Goal: Complete application form

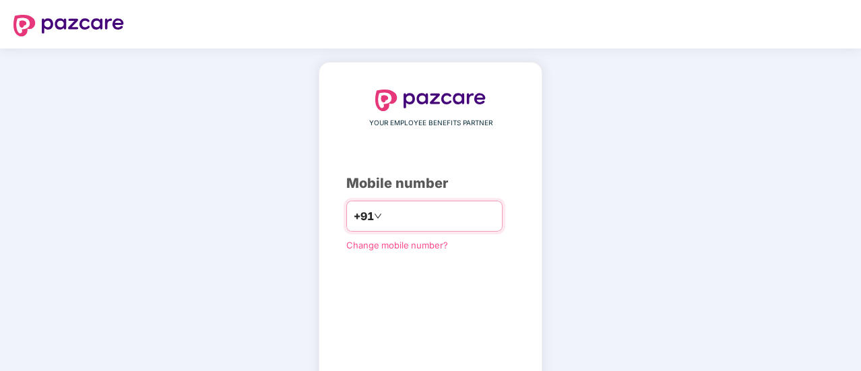
click at [411, 228] on div "+91" at bounding box center [424, 216] width 156 height 31
click at [428, 215] on input "number" at bounding box center [440, 216] width 110 height 22
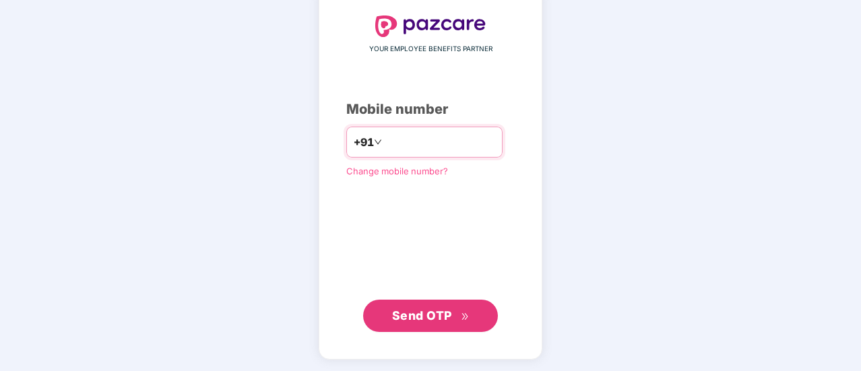
type input "**********"
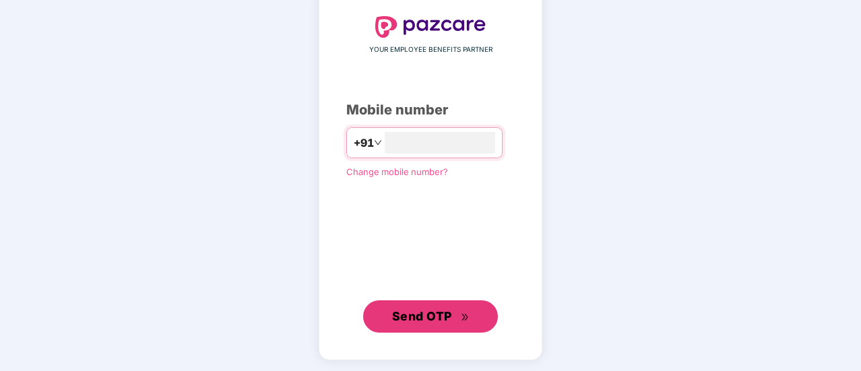
click at [459, 308] on span "Send OTP" at bounding box center [430, 316] width 77 height 19
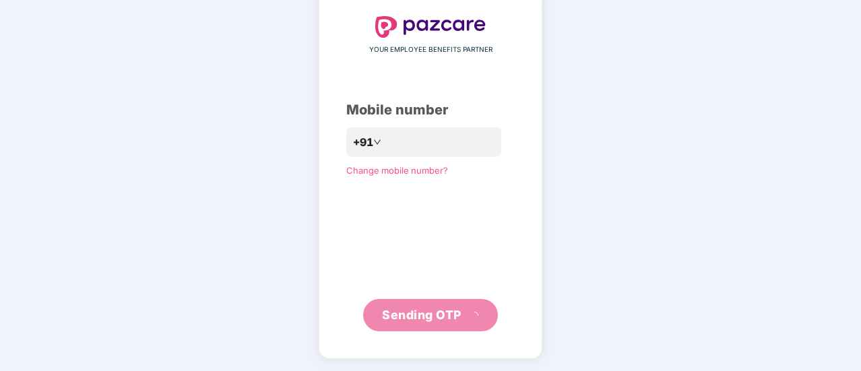
scroll to position [67, 0]
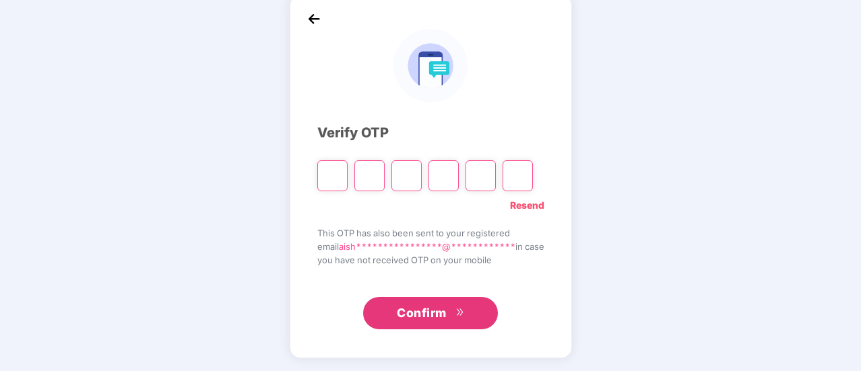
type input "*"
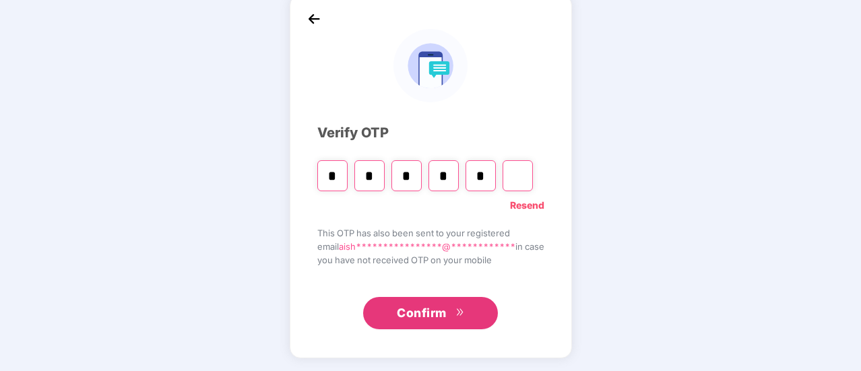
type input "*"
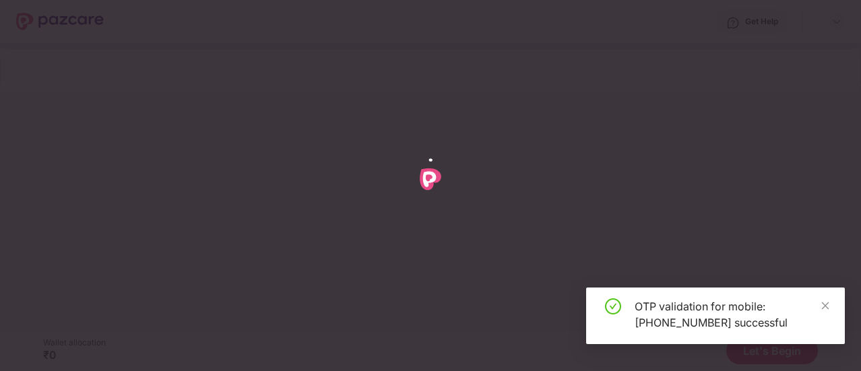
scroll to position [0, 0]
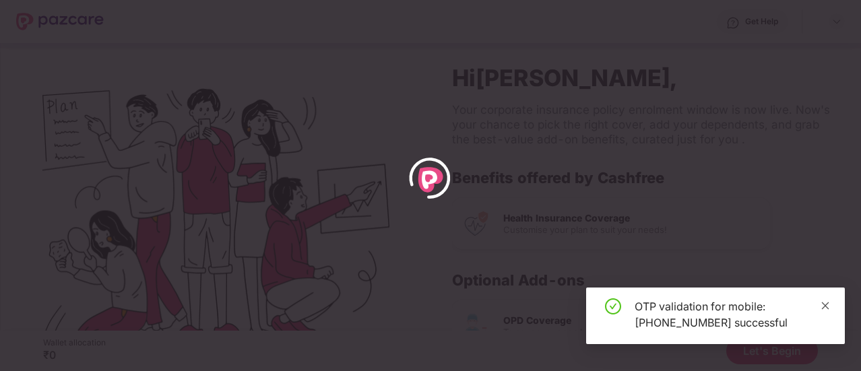
click at [823, 304] on icon "close" at bounding box center [824, 305] width 9 height 9
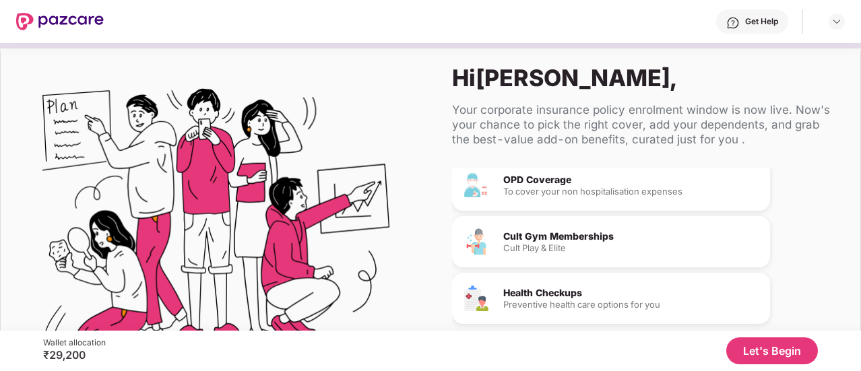
scroll to position [82, 0]
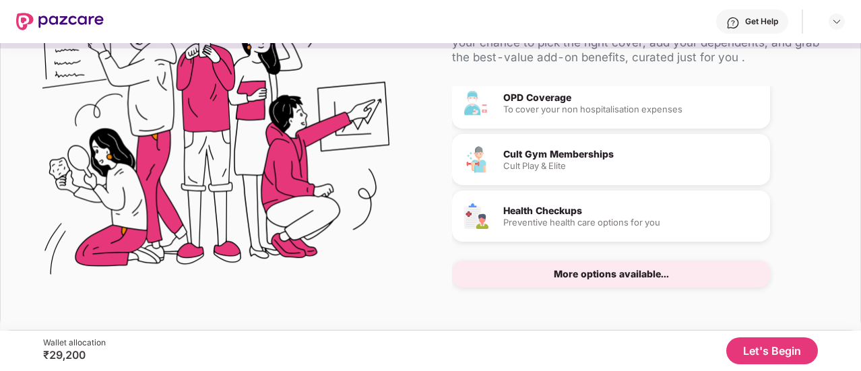
click at [679, 273] on div "More options available..." at bounding box center [611, 274] width 318 height 27
click at [597, 275] on div "More options available..." at bounding box center [611, 273] width 115 height 9
click at [772, 354] on button "Let's Begin" at bounding box center [772, 350] width 92 height 27
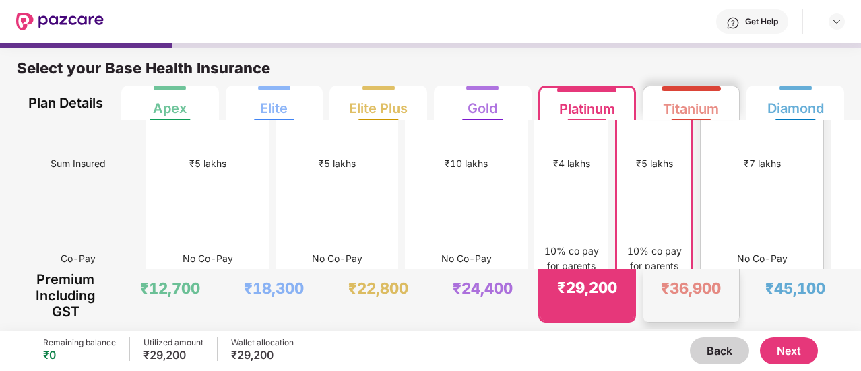
scroll to position [100, 0]
click at [709, 210] on div "No Co-Pay" at bounding box center [761, 257] width 105 height 95
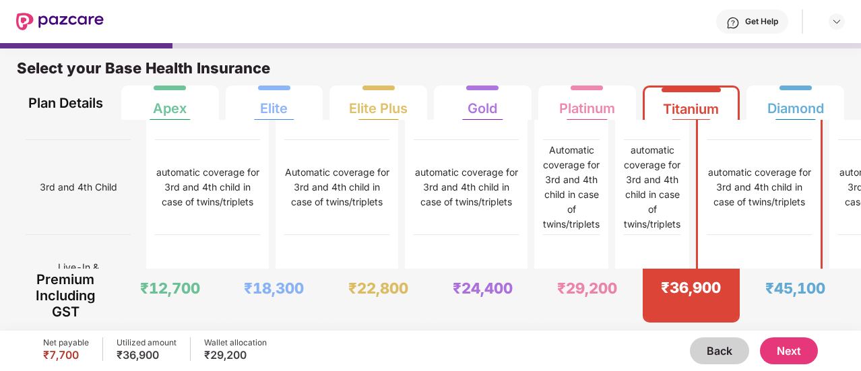
scroll to position [931, 0]
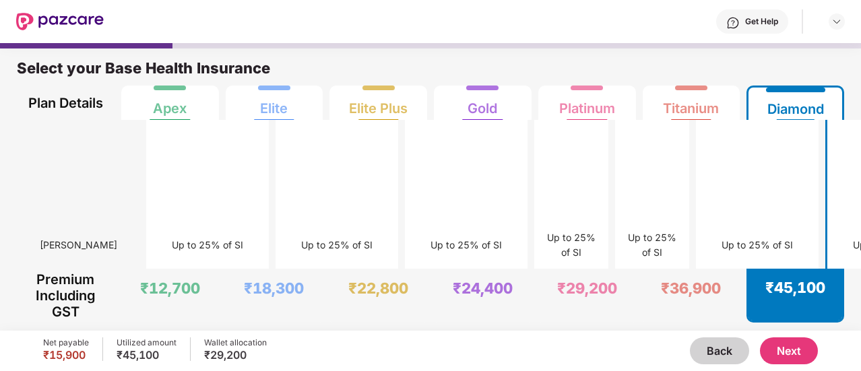
scroll to position [4388, 0]
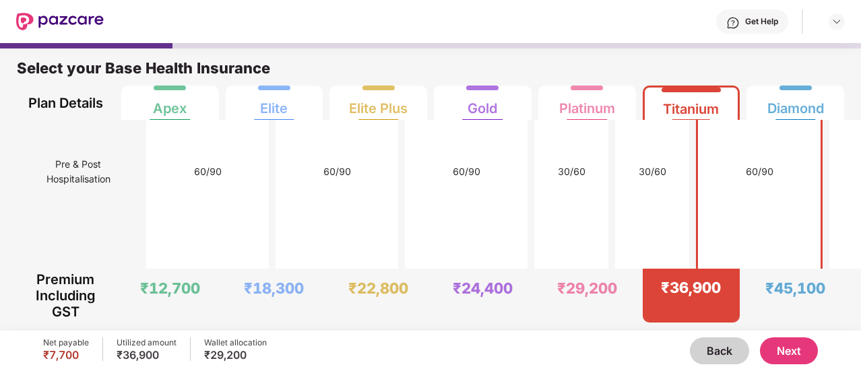
scroll to position [4194, 0]
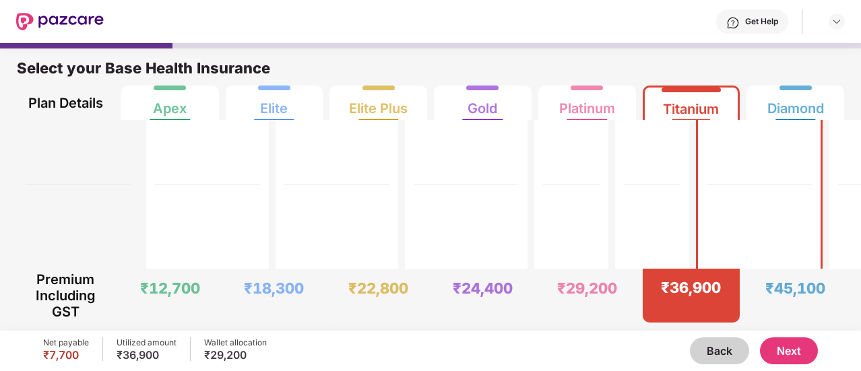
scroll to position [4166, 0]
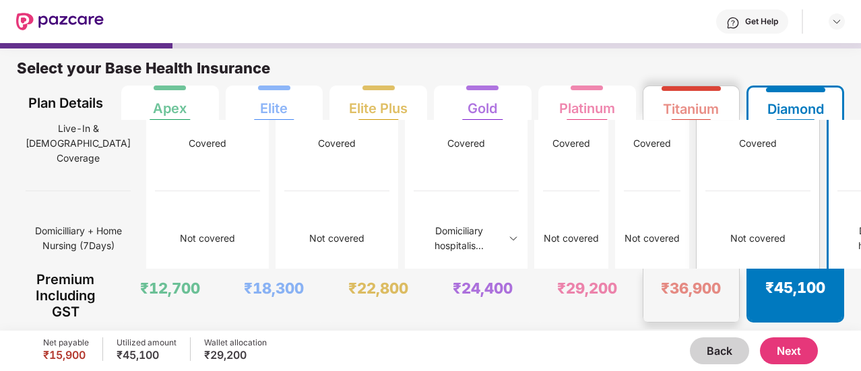
scroll to position [1070, 0]
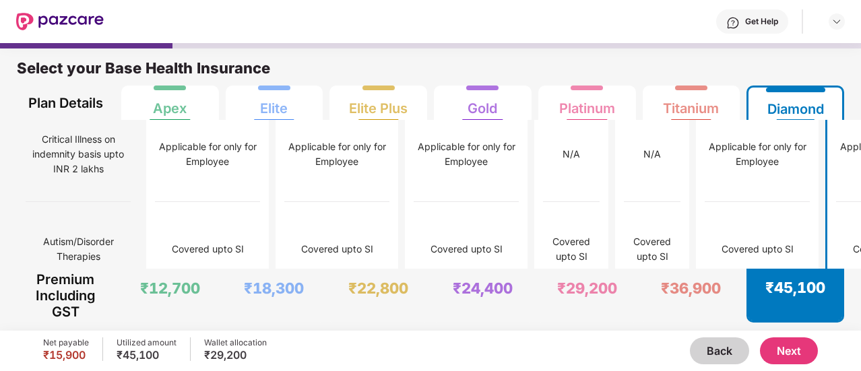
scroll to position [2197, 0]
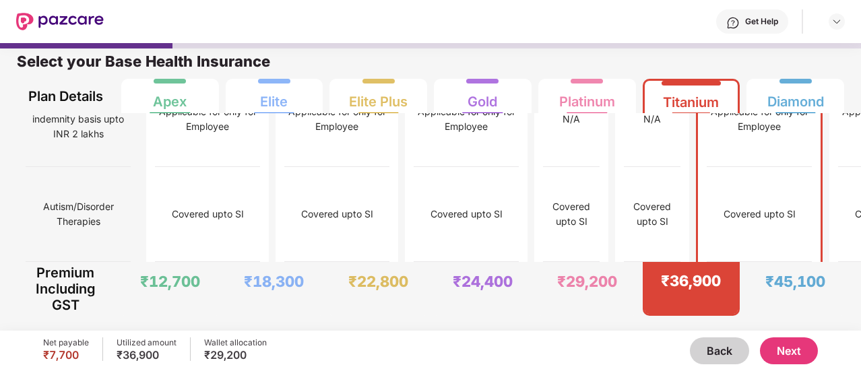
scroll to position [3059, 0]
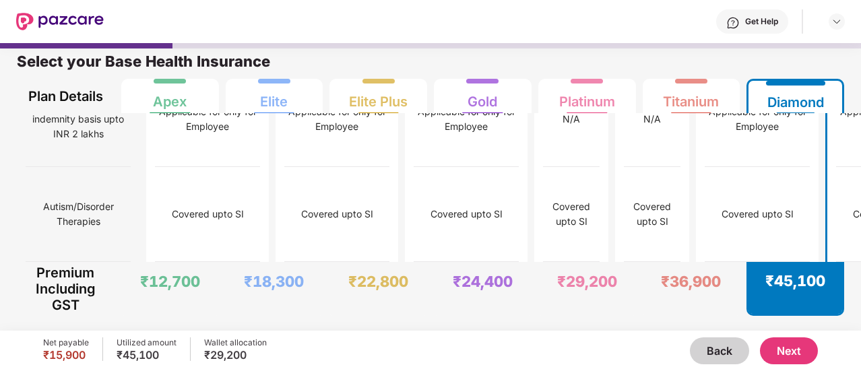
scroll to position [3377, 0]
click at [708, 72] on div "Covered upto 30k on IPD basis" at bounding box center [757, 24] width 105 height 95
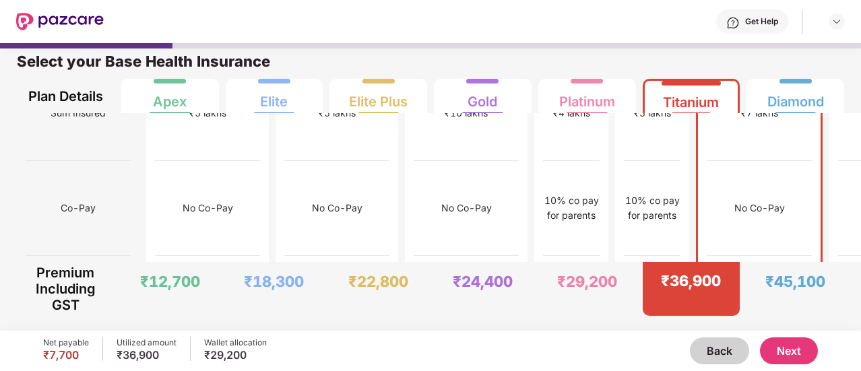
scroll to position [145, 0]
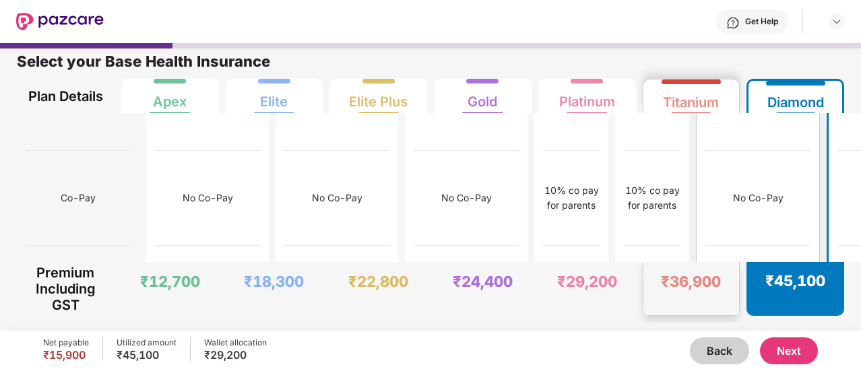
click at [706, 151] on div "₹7 lakhs" at bounding box center [757, 103] width 105 height 95
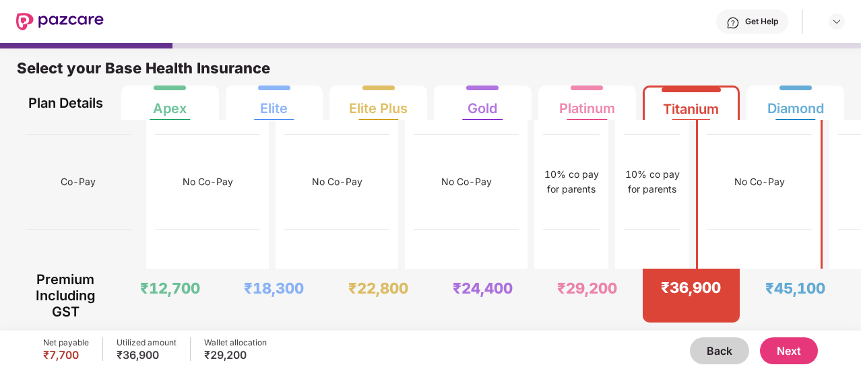
scroll to position [0, 0]
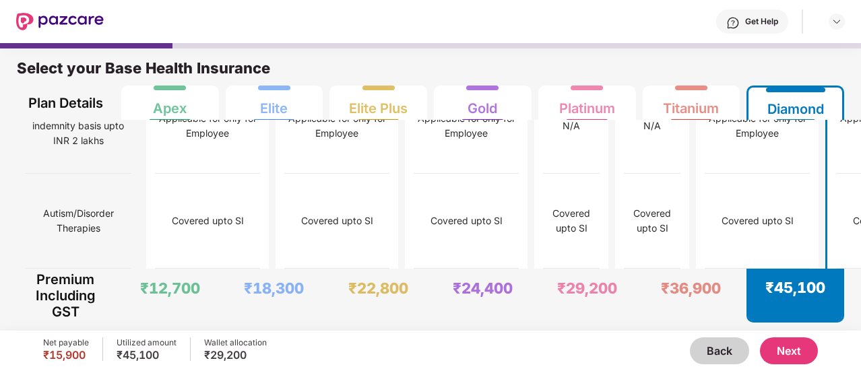
scroll to position [3700, 0]
click at [801, 349] on button "Next" at bounding box center [789, 350] width 58 height 27
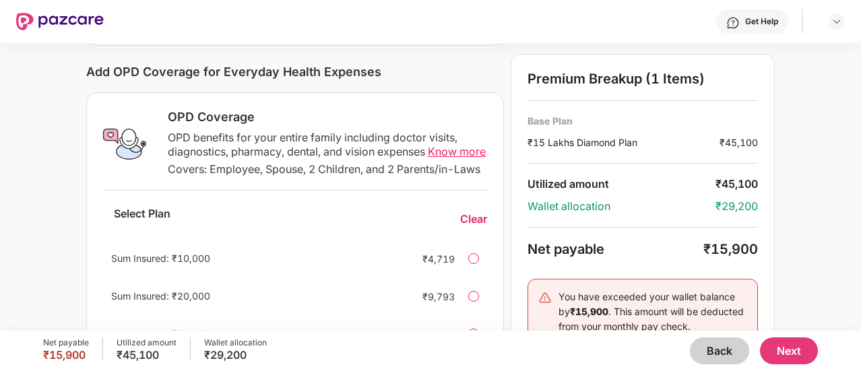
scroll to position [510, 0]
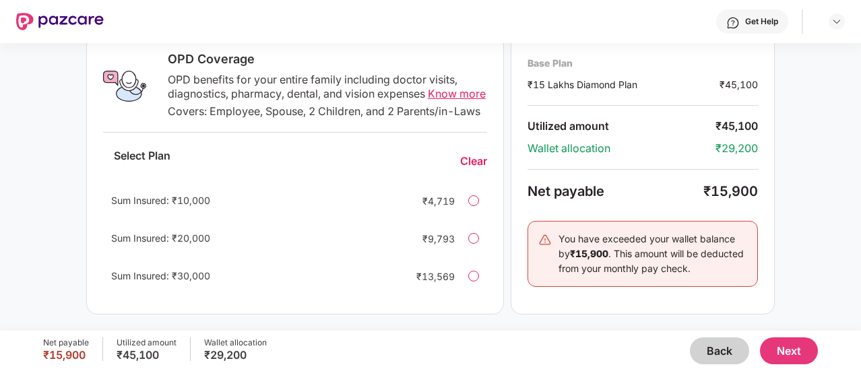
click at [124, 107] on div "OPD Coverage OPD benefits for your entire family including doctor visits, diagn…" at bounding box center [295, 86] width 384 height 70
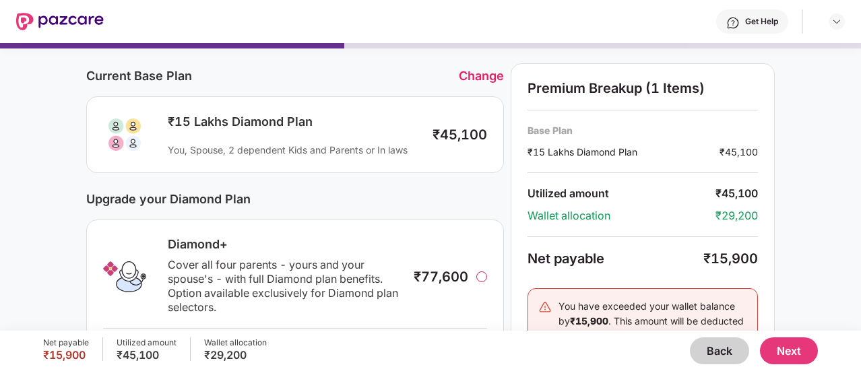
scroll to position [38, 0]
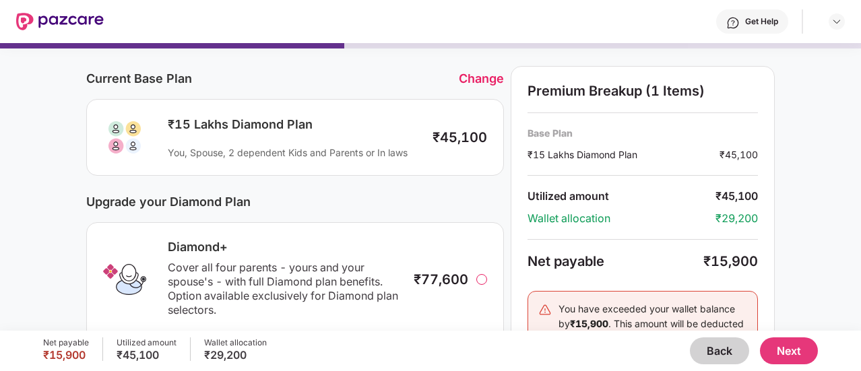
click at [791, 347] on button "Next" at bounding box center [789, 350] width 58 height 27
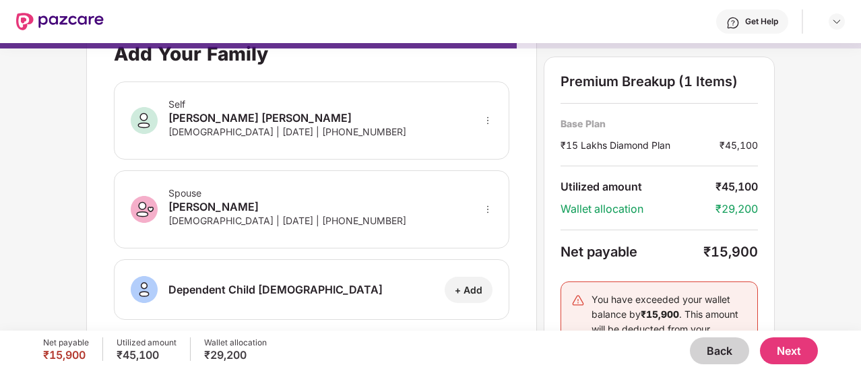
scroll to position [33, 0]
click at [488, 205] on icon "more" at bounding box center [487, 209] width 9 height 9
click at [40, 252] on div "**********" at bounding box center [430, 147] width 861 height 288
click at [489, 205] on icon "more" at bounding box center [487, 209] width 9 height 9
click at [477, 221] on div at bounding box center [470, 230] width 44 height 24
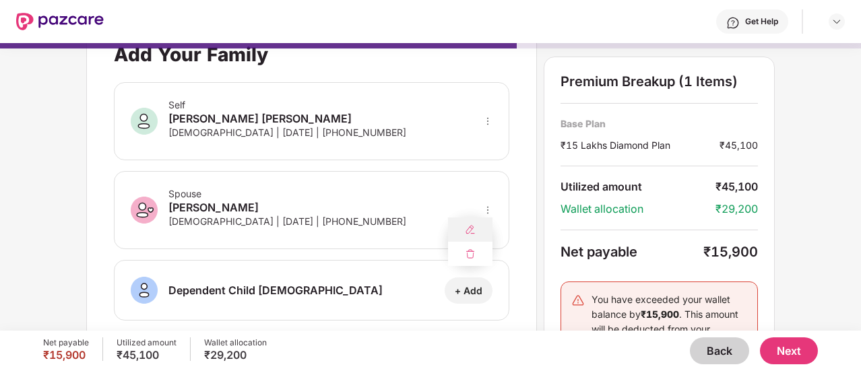
select select "******"
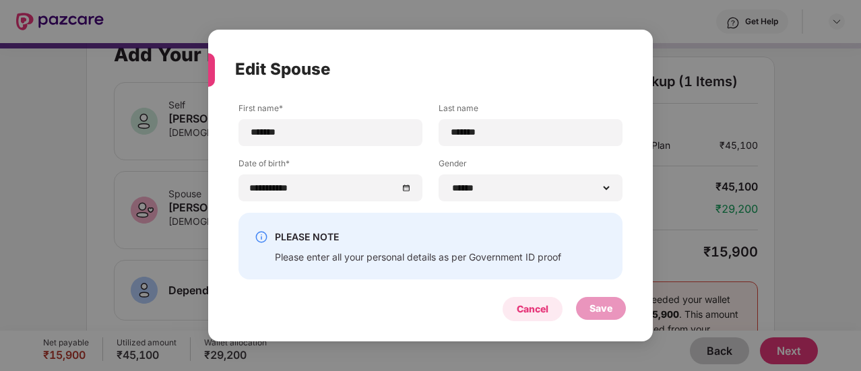
click at [521, 305] on div "Cancel" at bounding box center [532, 309] width 32 height 15
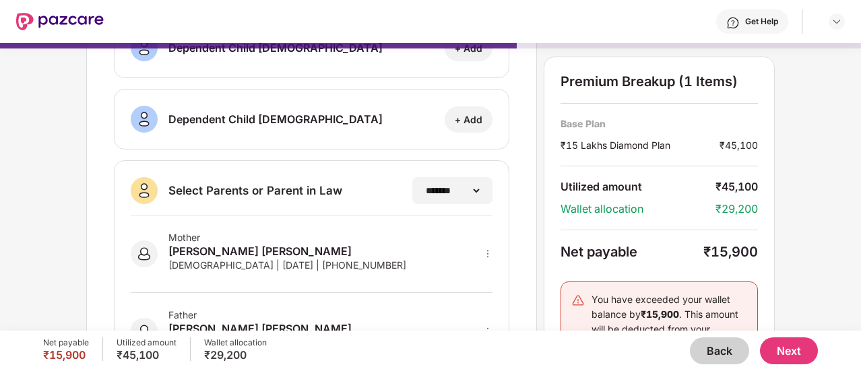
scroll to position [342, 0]
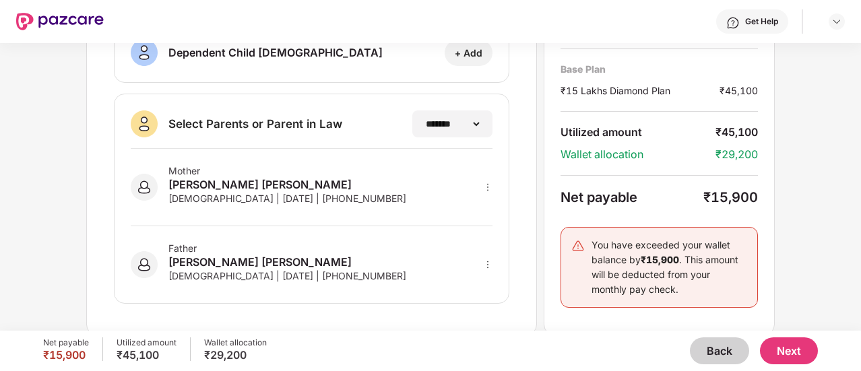
click at [783, 347] on button "Next" at bounding box center [789, 350] width 58 height 27
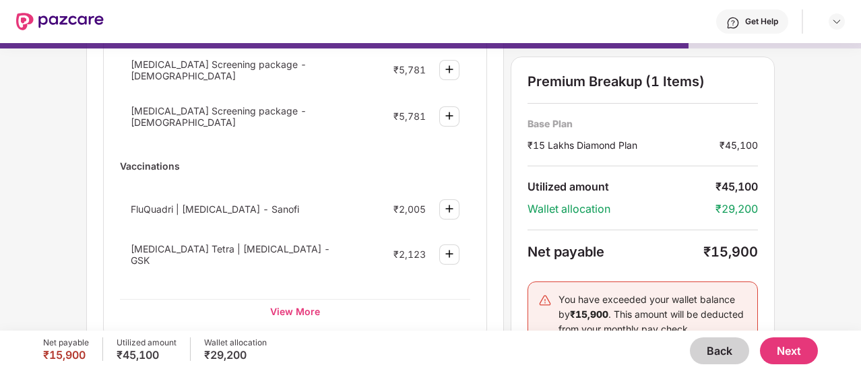
scroll to position [209, 0]
click at [292, 300] on div "View More" at bounding box center [295, 310] width 350 height 24
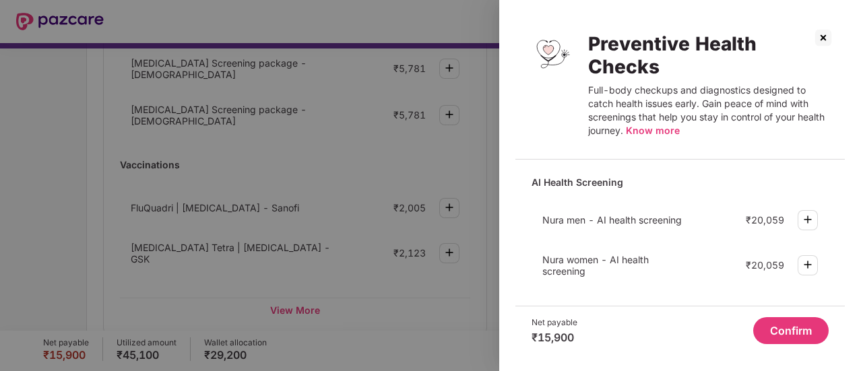
click at [75, 226] on div at bounding box center [430, 185] width 861 height 371
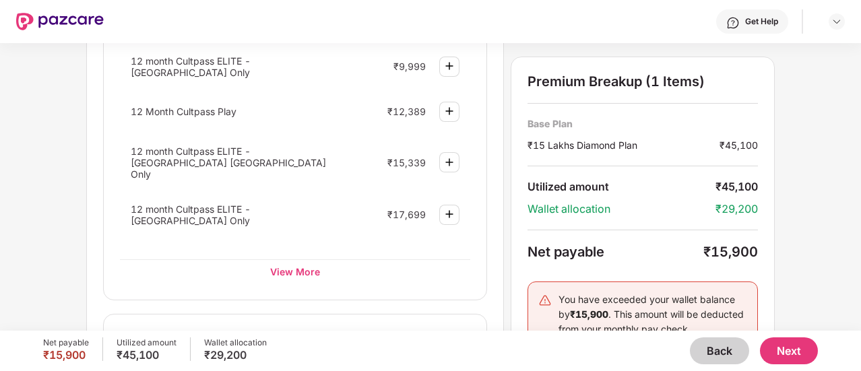
scroll to position [673, 0]
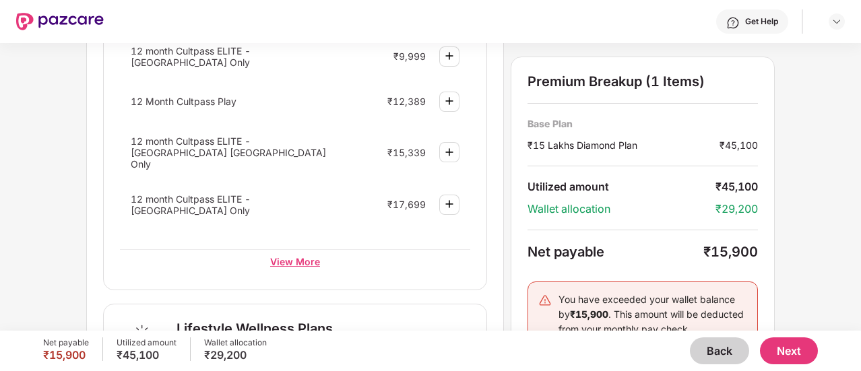
click at [293, 249] on div "View More" at bounding box center [295, 261] width 350 height 24
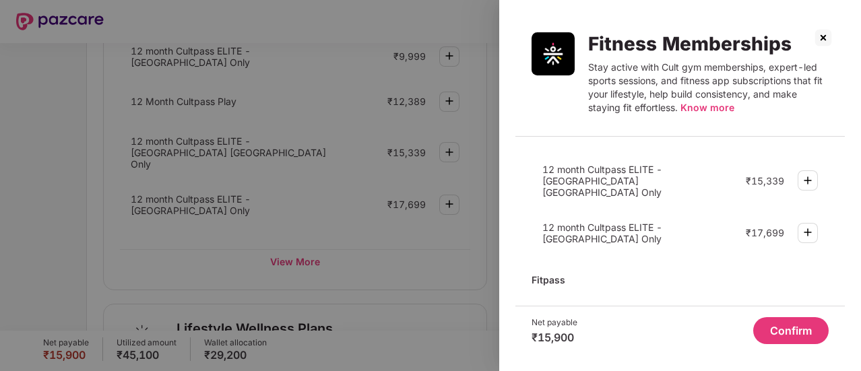
scroll to position [112, 0]
click at [83, 232] on div at bounding box center [430, 185] width 861 height 371
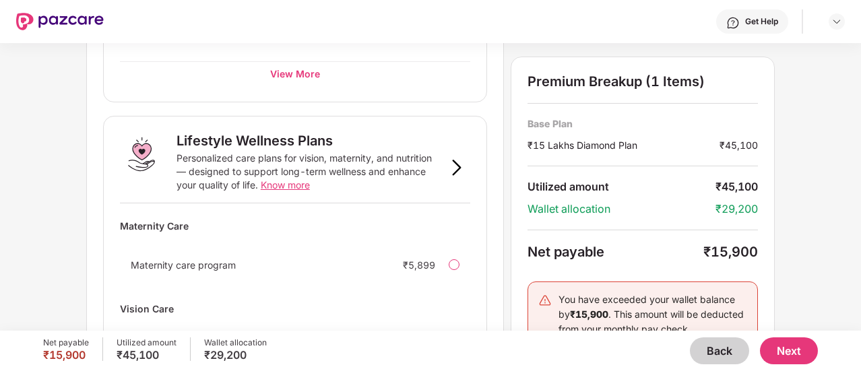
scroll to position [874, 0]
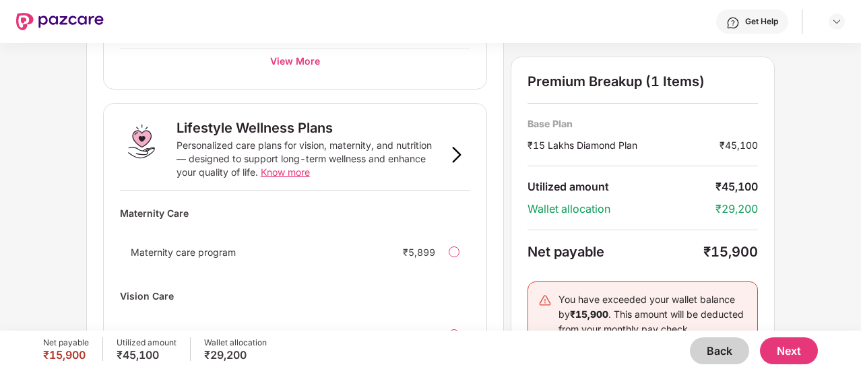
click at [185, 246] on span "Maternity care program" at bounding box center [183, 251] width 105 height 11
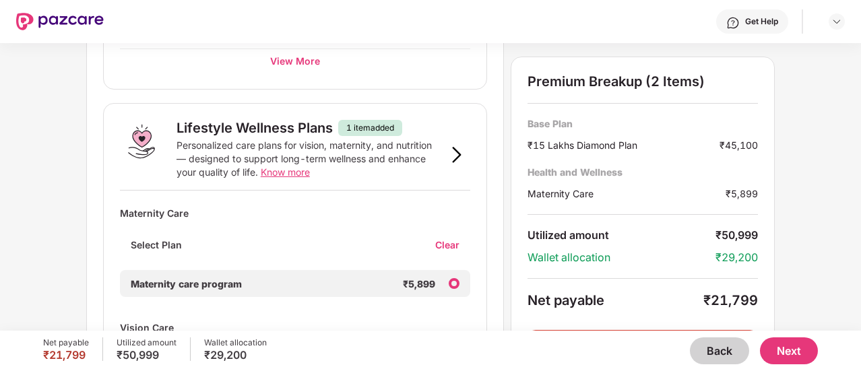
click at [451, 238] on div "Clear" at bounding box center [452, 244] width 35 height 13
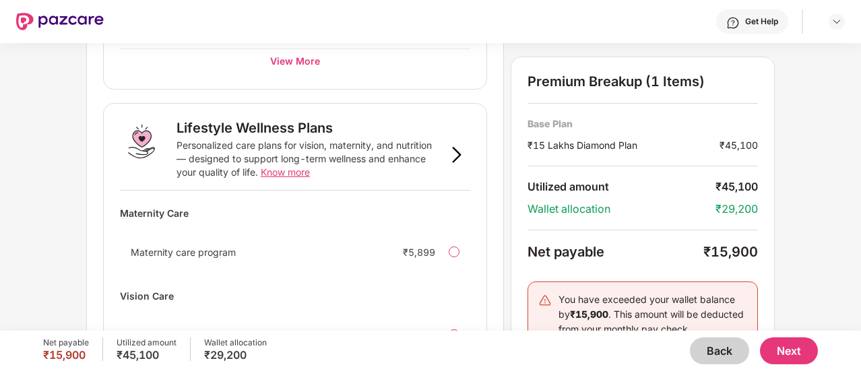
scroll to position [978, 0]
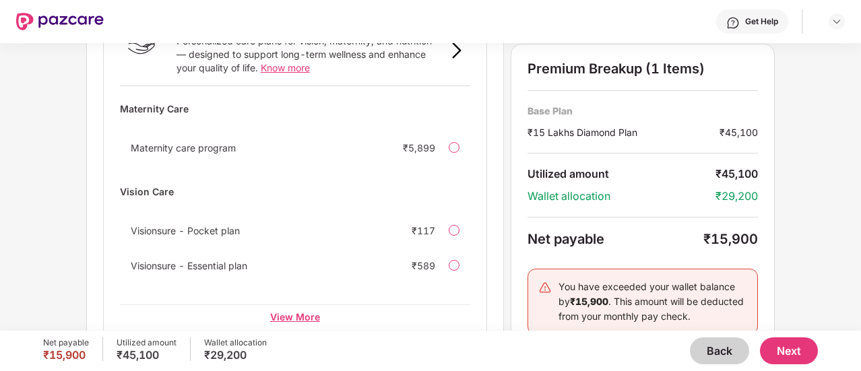
click at [295, 304] on div "View More" at bounding box center [295, 316] width 350 height 24
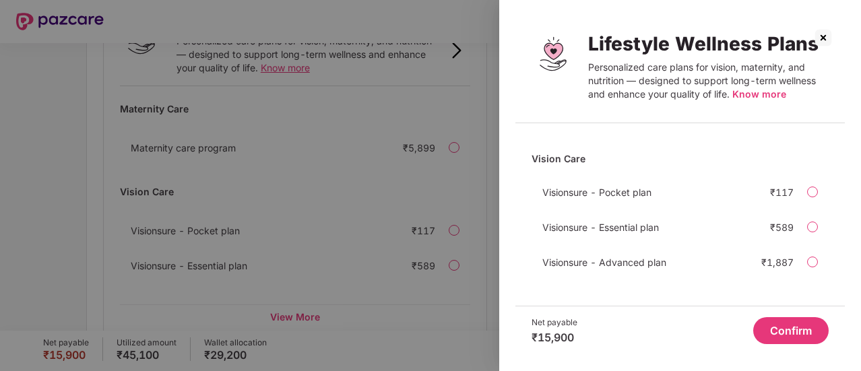
click at [343, 203] on div at bounding box center [430, 185] width 861 height 371
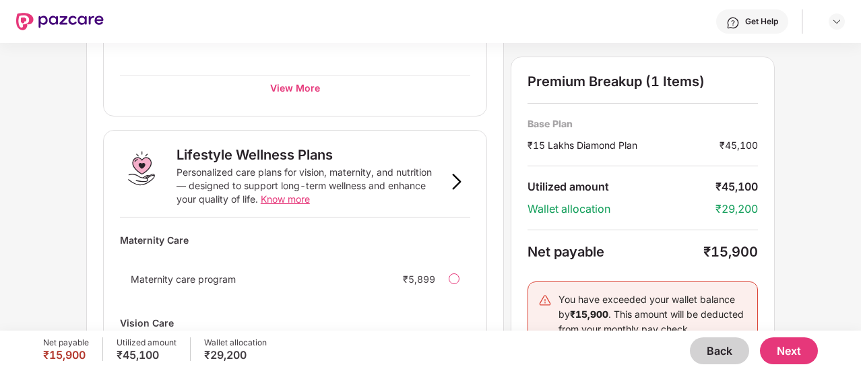
scroll to position [846, 0]
click at [283, 194] on span "Know more" at bounding box center [285, 199] width 49 height 11
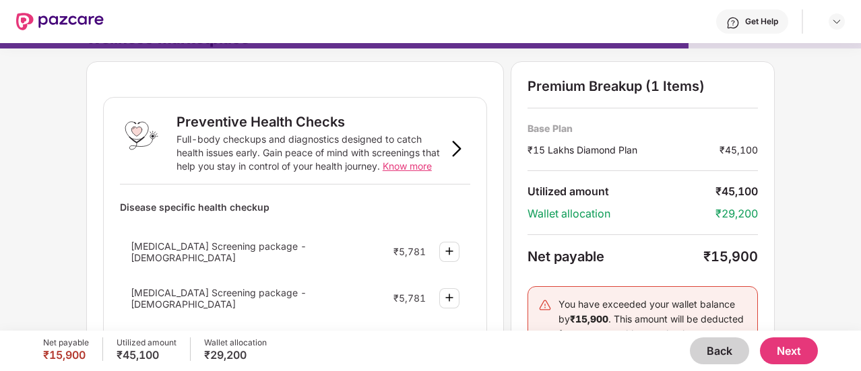
scroll to position [0, 0]
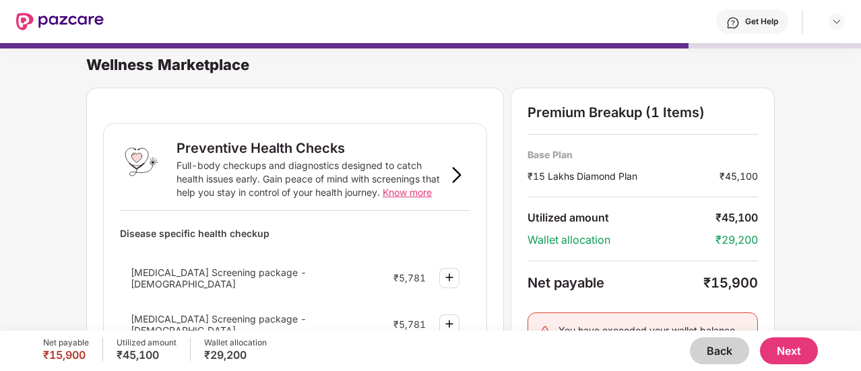
click at [789, 351] on button "Next" at bounding box center [789, 350] width 58 height 27
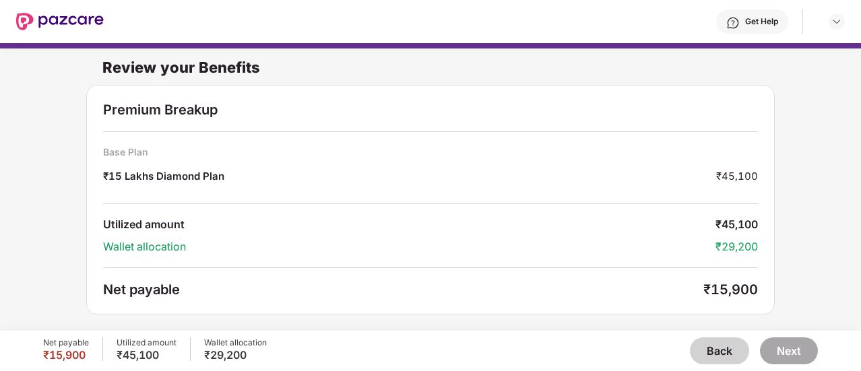
scroll to position [43, 0]
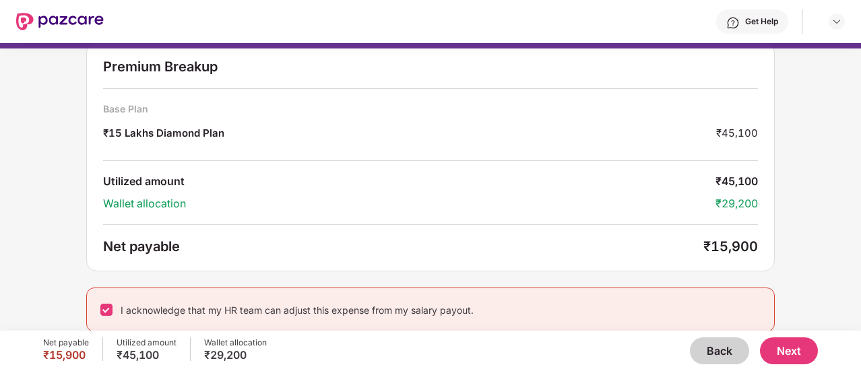
click at [785, 345] on button "Next" at bounding box center [789, 350] width 58 height 27
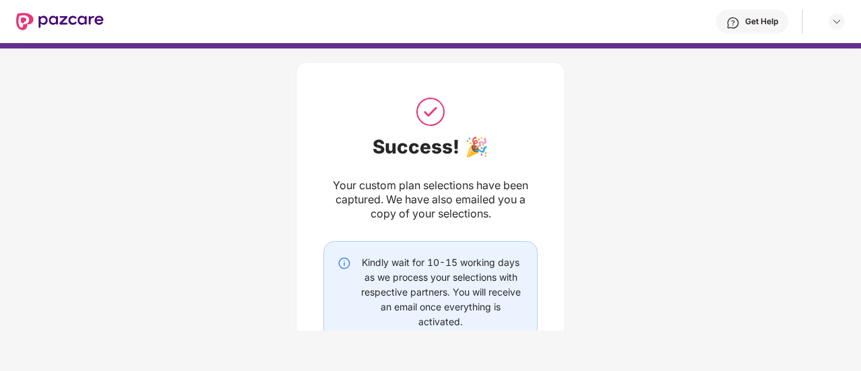
scroll to position [113, 0]
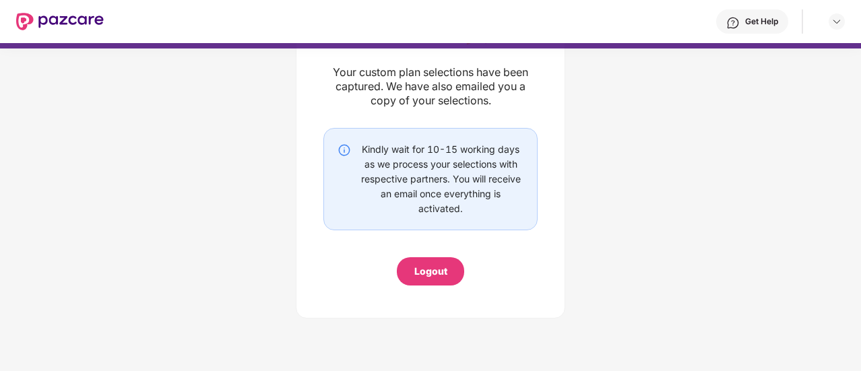
click at [424, 255] on div "Success! 🎉 Your custom plan selections have been captured. We have also emailed…" at bounding box center [430, 134] width 214 height 304
click at [419, 267] on div "Logout" at bounding box center [430, 271] width 33 height 15
